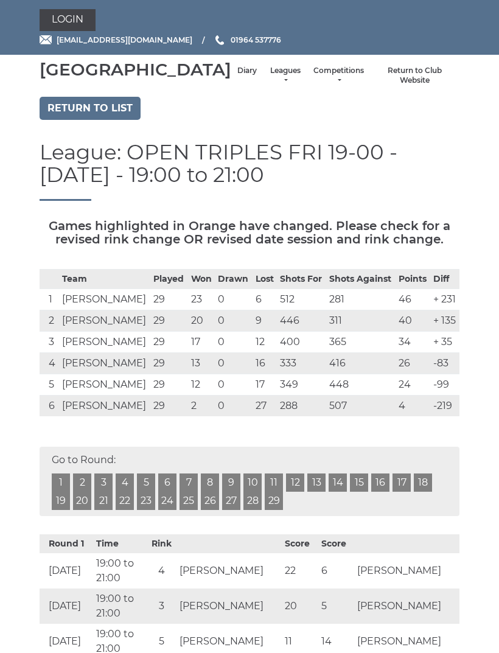
scroll to position [65, 0]
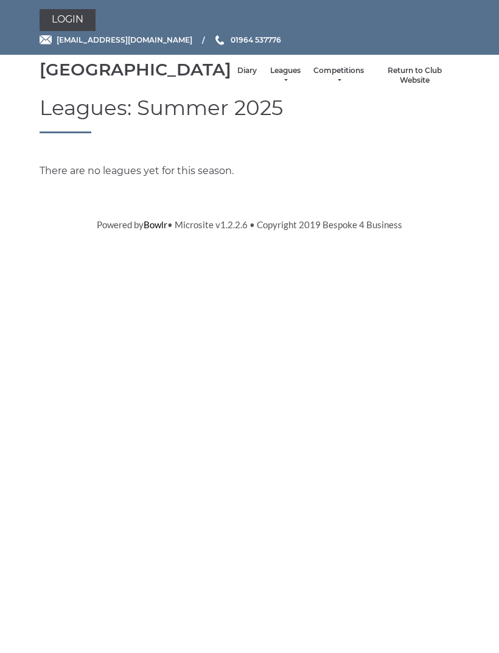
click at [269, 86] on link "Leagues" at bounding box center [285, 76] width 32 height 20
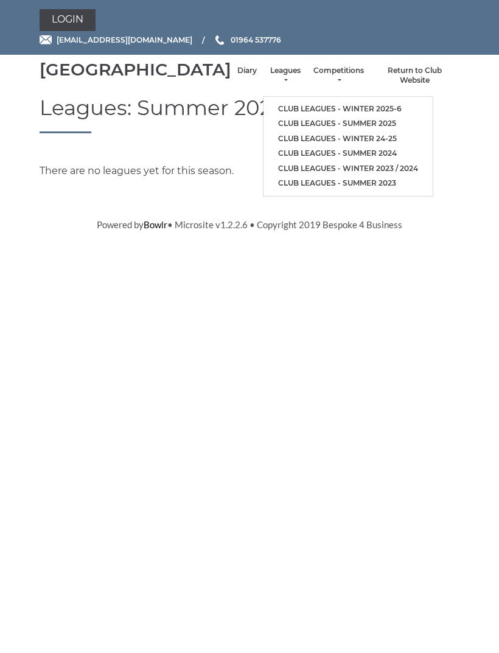
click at [336, 107] on link "Club leagues - Winter 2025-6" at bounding box center [348, 109] width 169 height 15
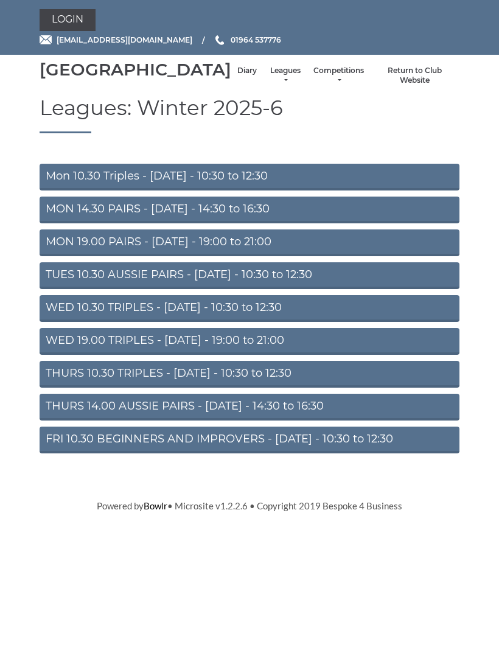
click at [296, 191] on link "Mon 10.30 Triples - [DATE] - 10:30 to 12:30" at bounding box center [250, 177] width 420 height 27
